Goal: Task Accomplishment & Management: Use online tool/utility

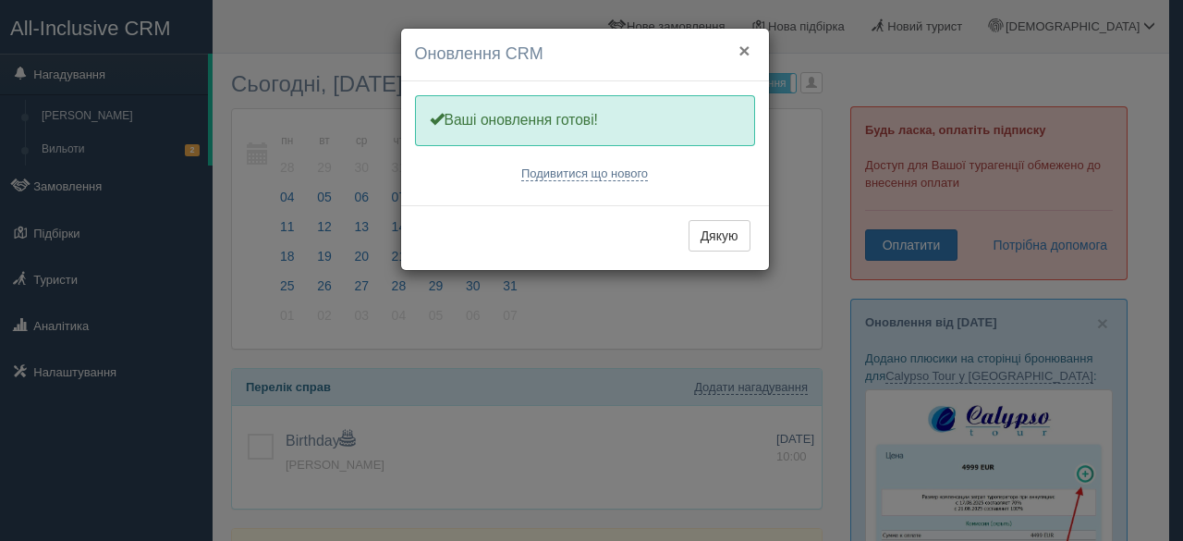
click at [745, 47] on button "×" at bounding box center [743, 50] width 11 height 19
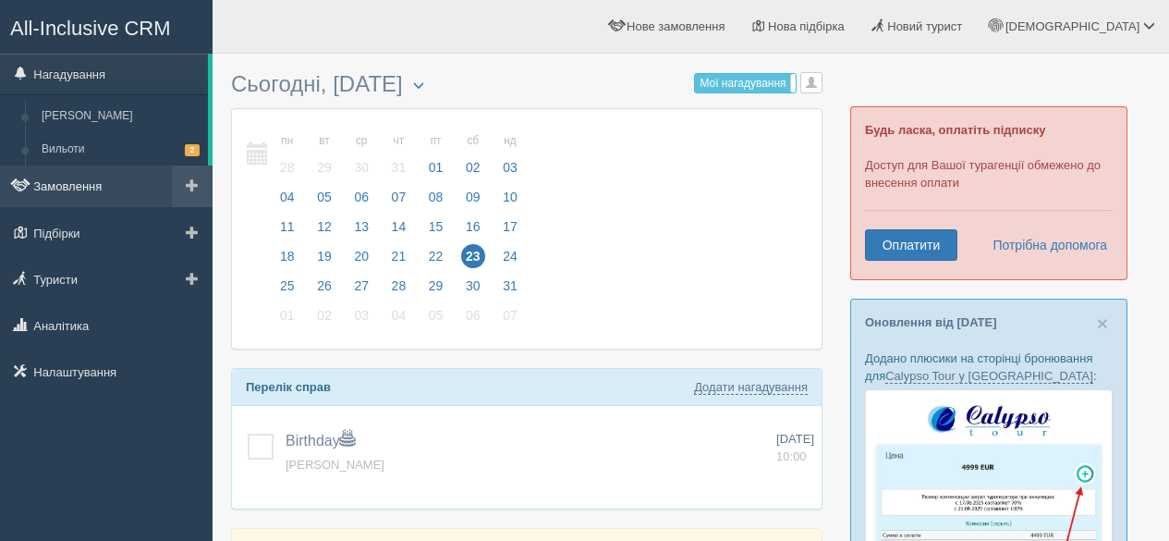
click at [105, 193] on link "Замовлення" at bounding box center [106, 185] width 213 height 41
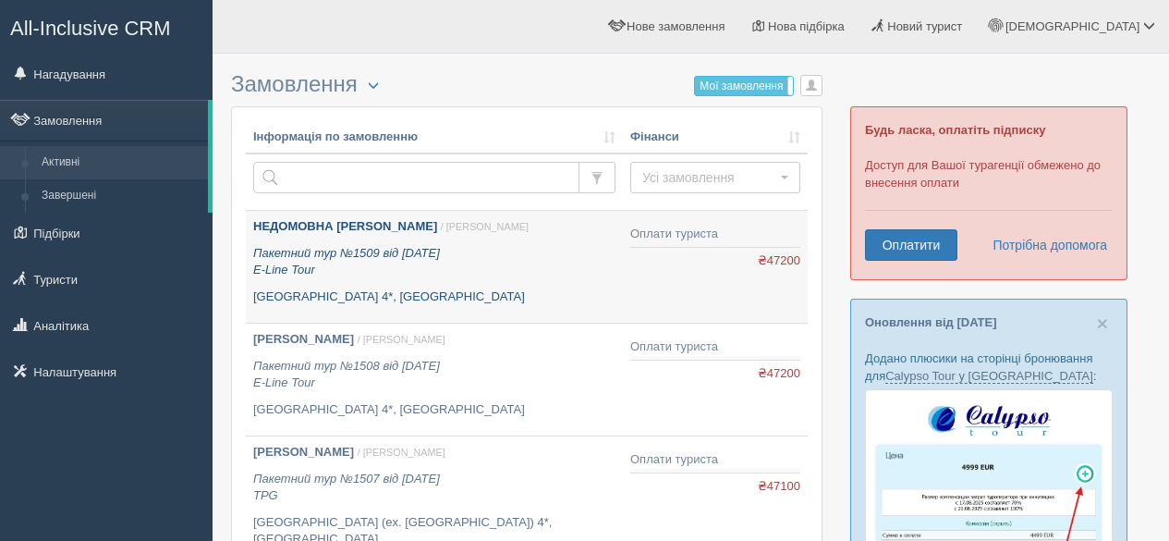
click at [299, 236] on div "НЕДОМОВНА [PERSON_NAME] / [PERSON_NAME] К. Пакетний тур №1509 від [DATE] E-Line…" at bounding box center [434, 261] width 362 height 87
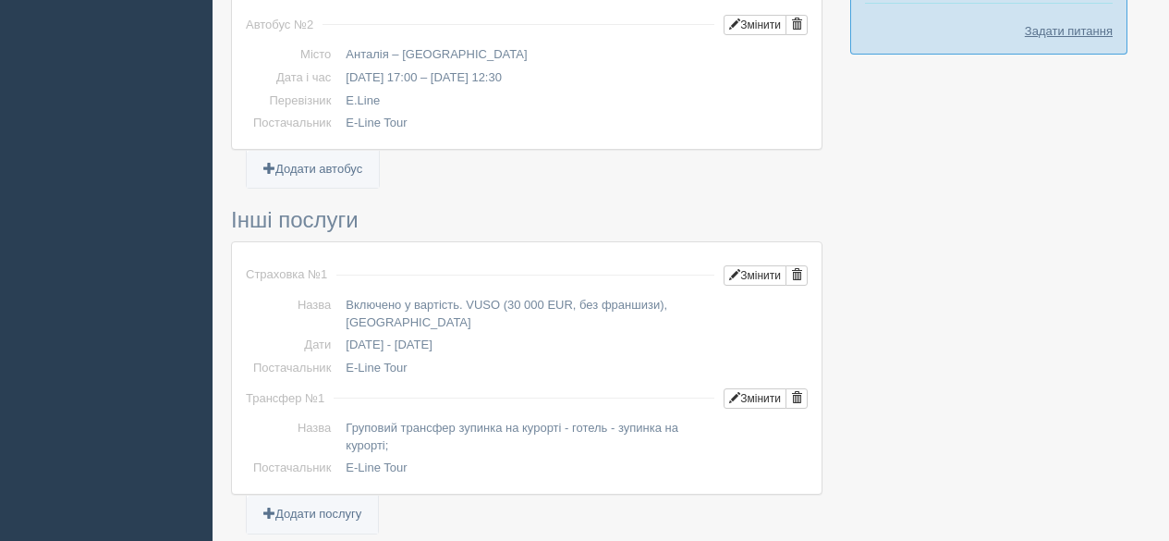
scroll to position [1479, 0]
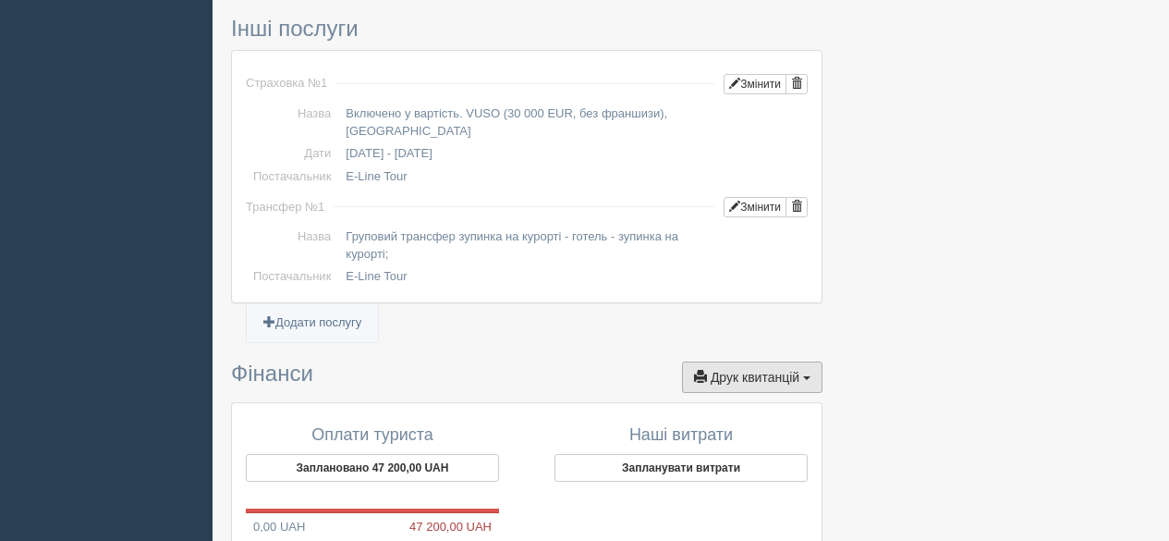
click at [762, 374] on span "Друк квитанцій" at bounding box center [755, 377] width 89 height 15
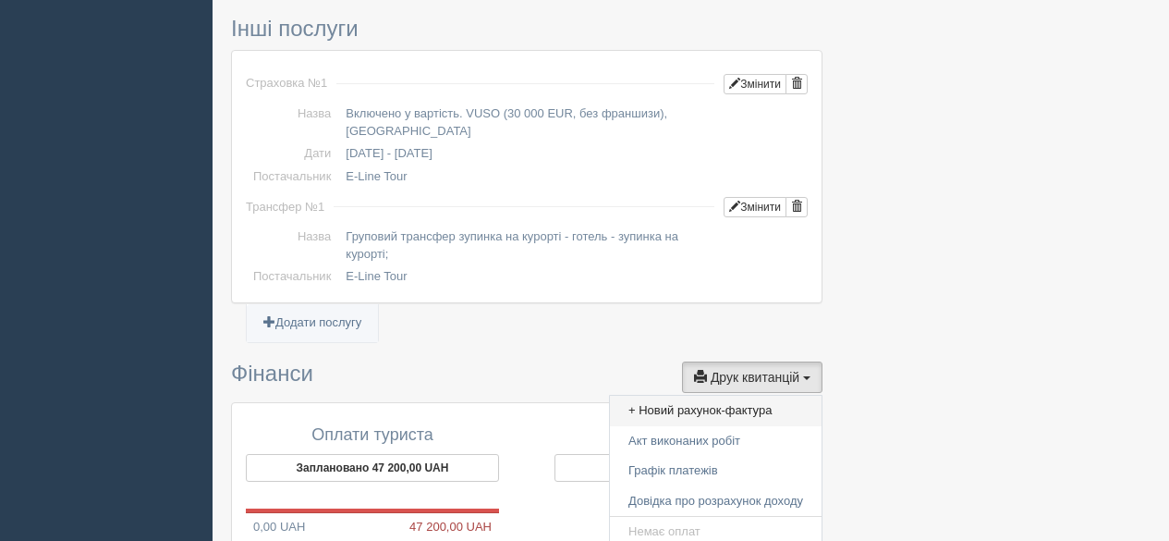
click at [712, 406] on link "+ Новий рахунок-фактура" at bounding box center [716, 411] width 212 height 30
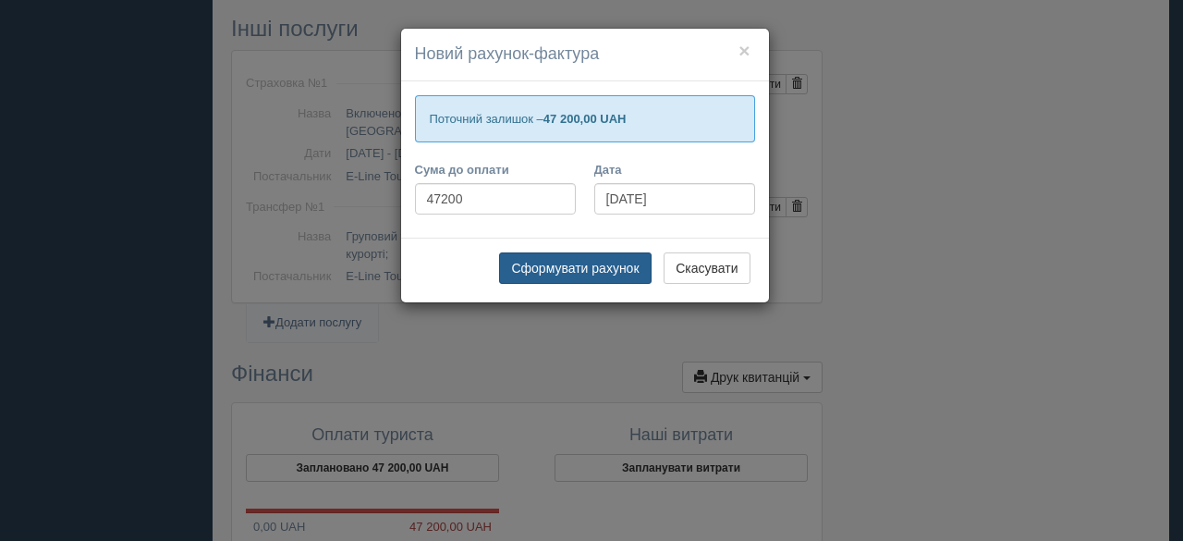
click at [635, 259] on button "Сформувати рахунок" at bounding box center [575, 267] width 152 height 31
